Goal: Obtain resource: Obtain resource

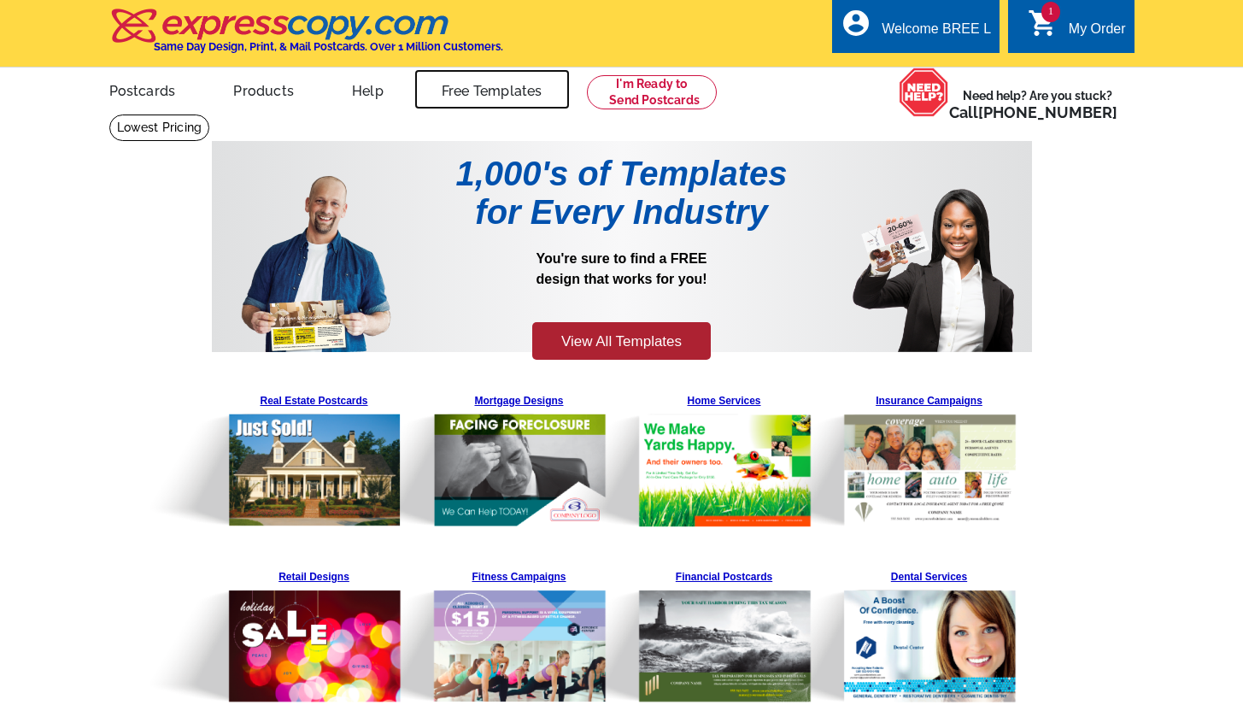
click at [497, 87] on link "Free Templates" at bounding box center [491, 89] width 155 height 40
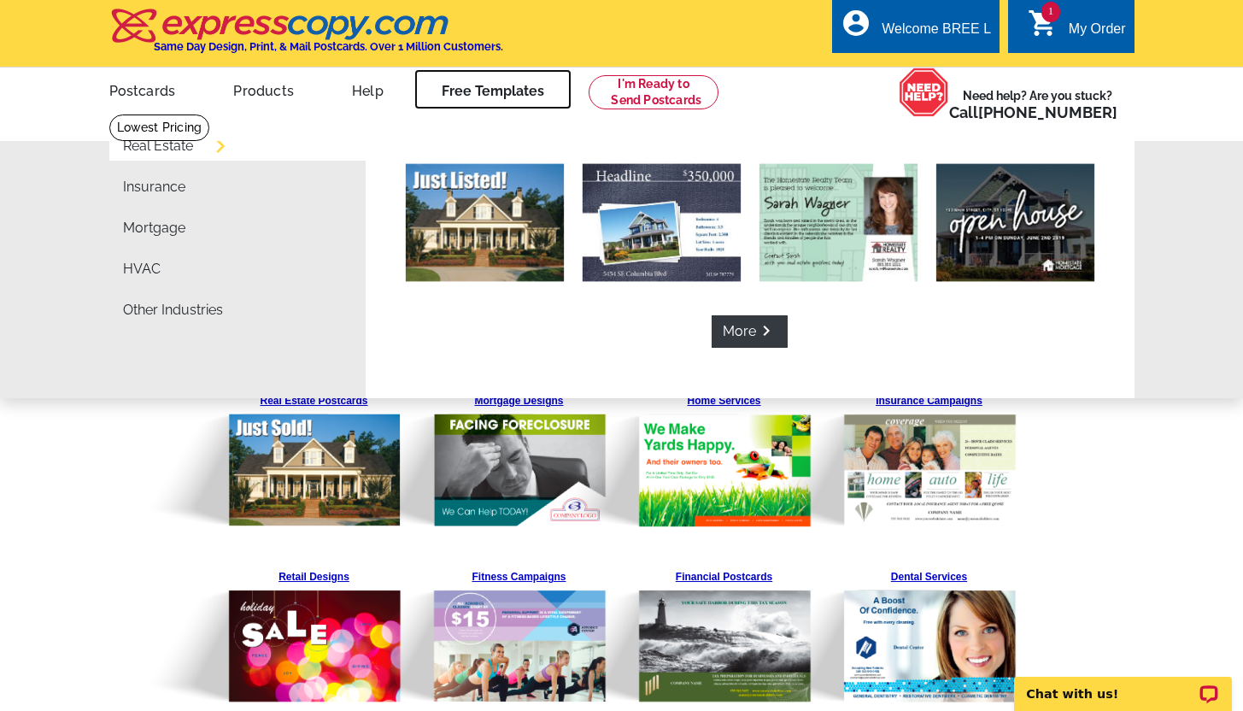
click at [497, 87] on link "Free Templates" at bounding box center [492, 89] width 157 height 40
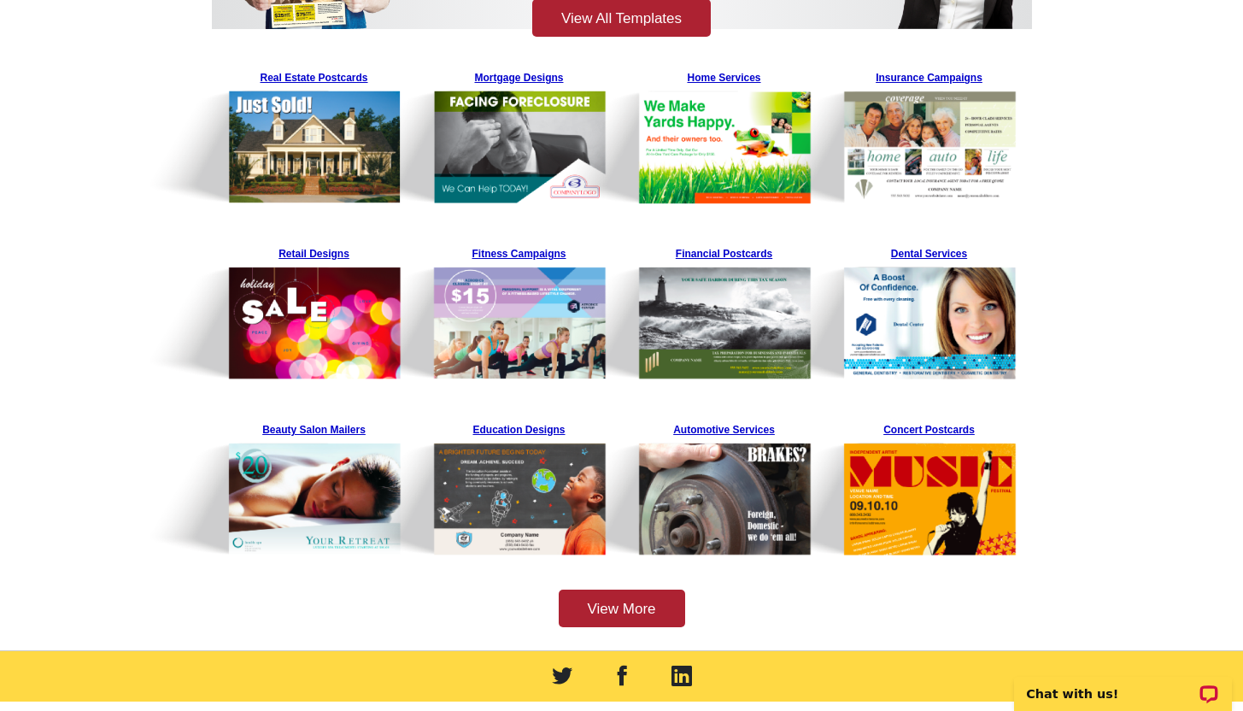
scroll to position [313, 0]
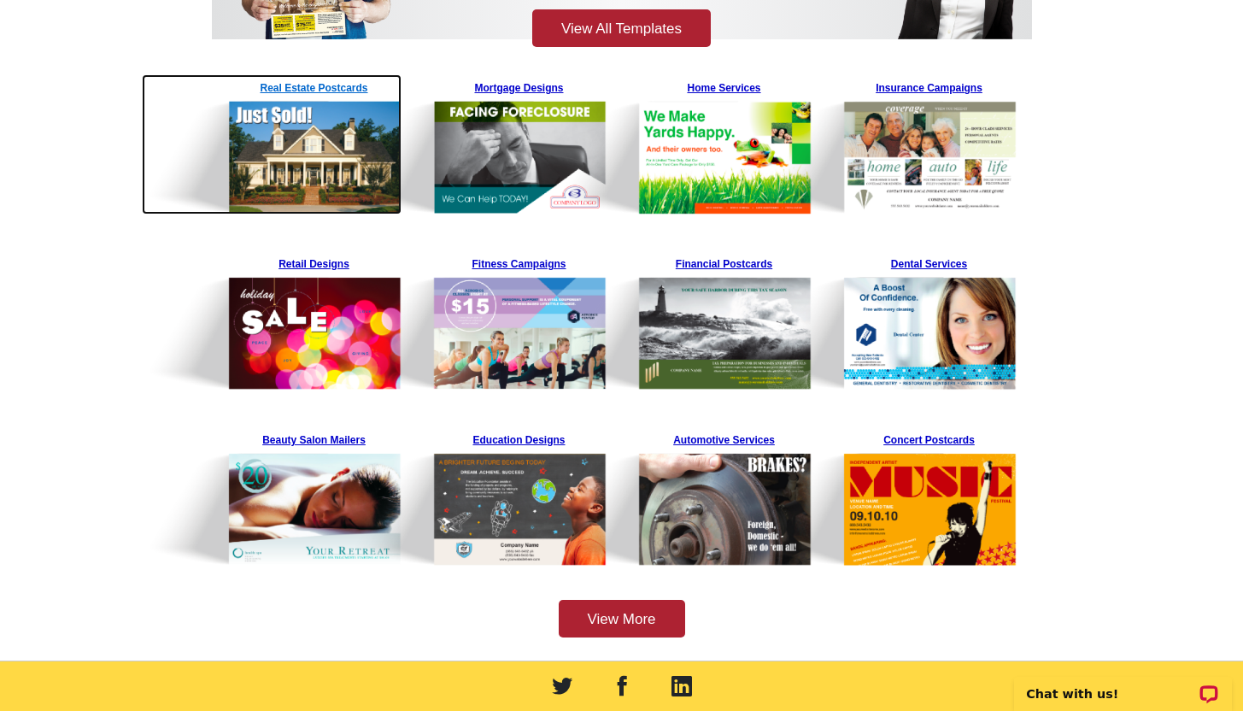
click at [309, 88] on img at bounding box center [272, 144] width 261 height 140
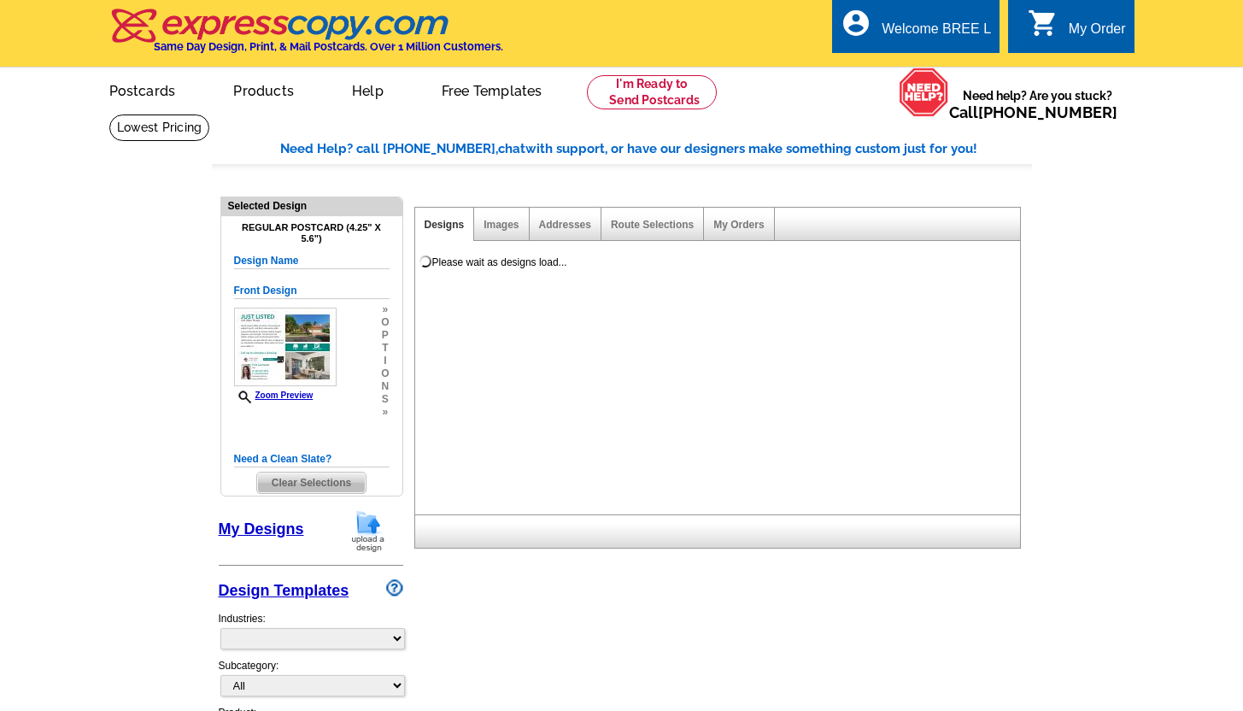
select select "1"
select select "back"
select select "785"
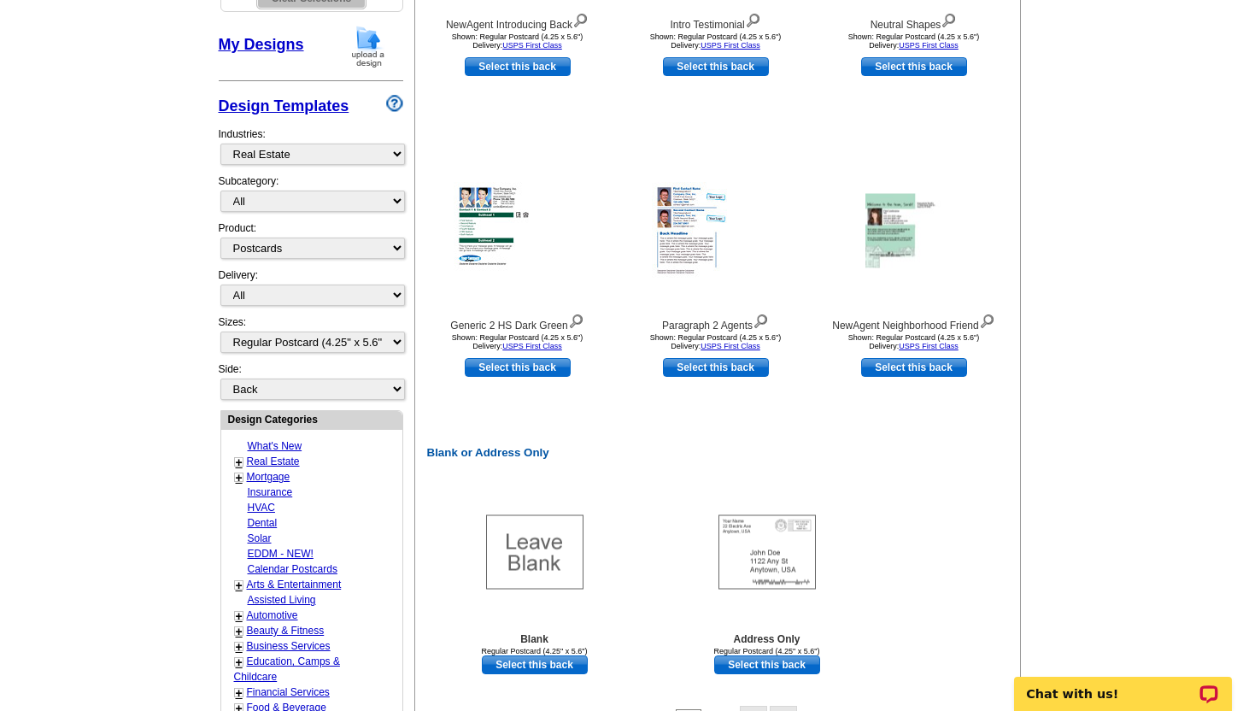
scroll to position [519, 0]
